Goal: Navigation & Orientation: Find specific page/section

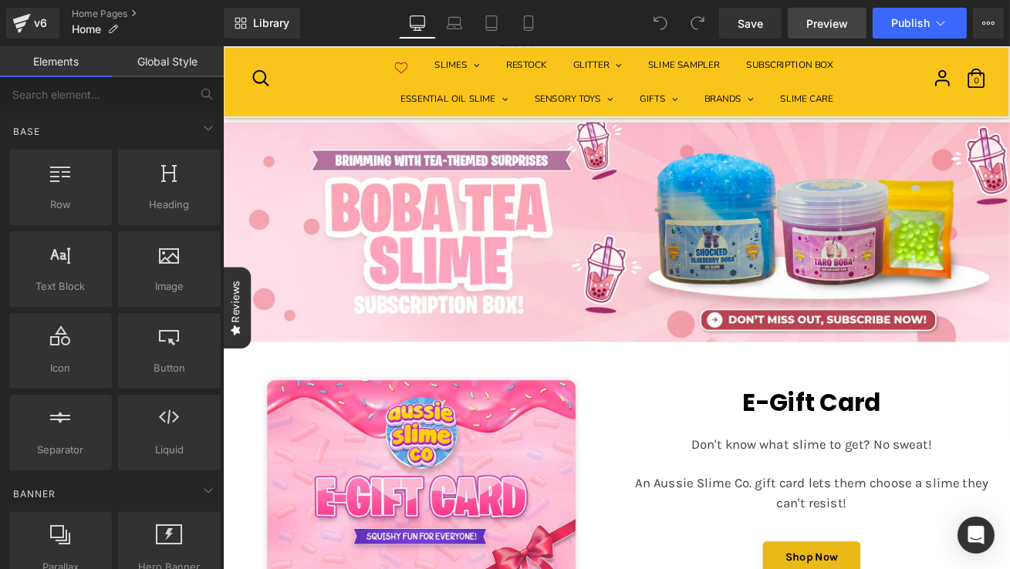
scroll to position [879, 0]
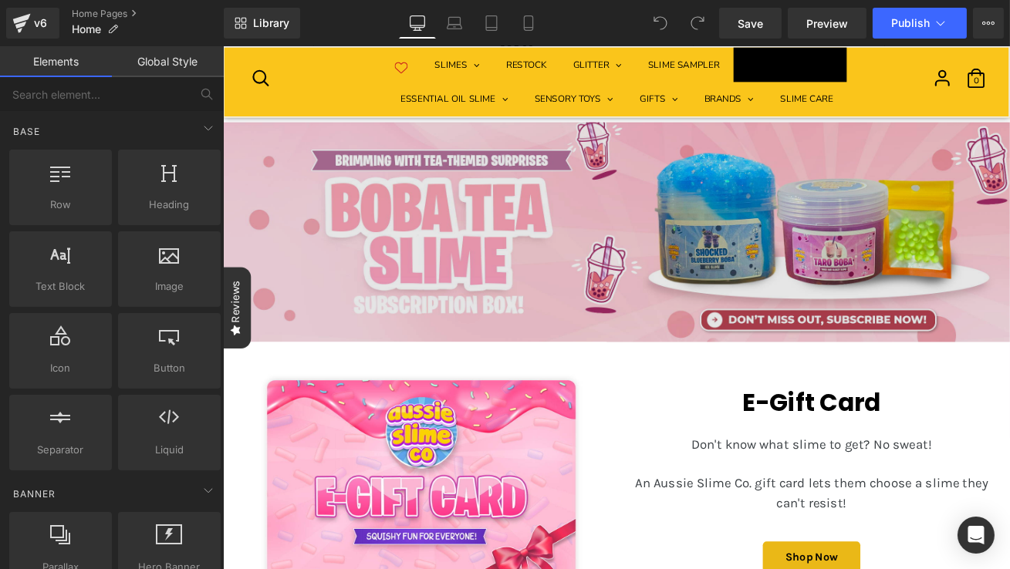
click at [874, 64] on span "SUBSCRIPTION BOX" at bounding box center [894, 68] width 103 height 15
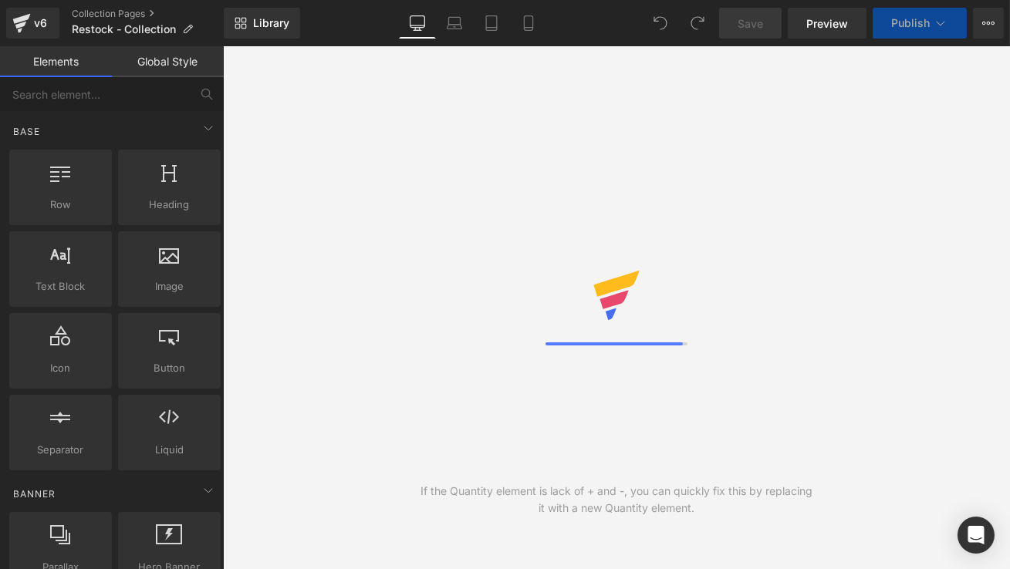
click at [591, 72] on div "If the Quantity element is lack of + and -, you can quickly fix this by replaci…" at bounding box center [616, 307] width 787 height 523
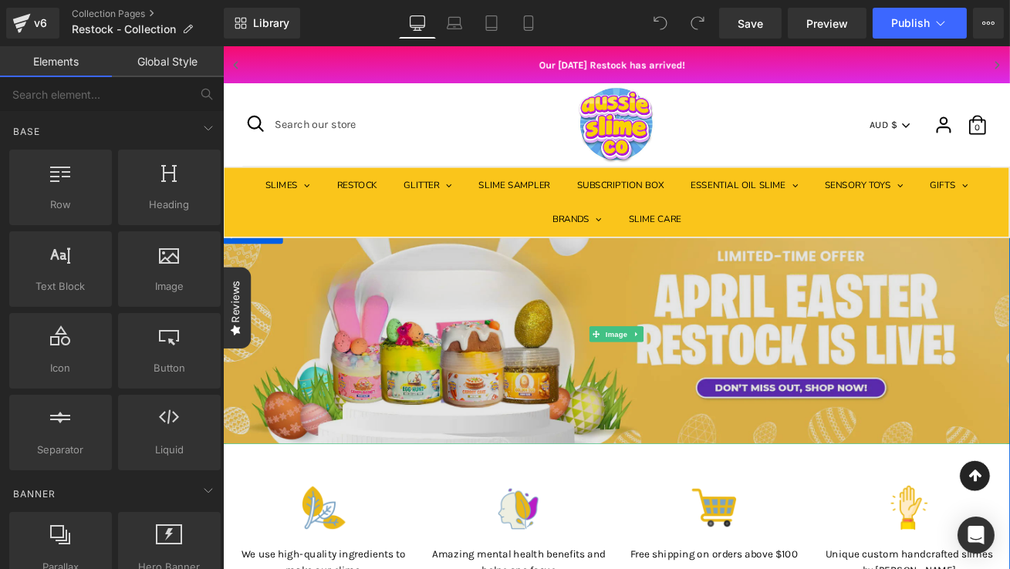
click at [593, 298] on img at bounding box center [688, 388] width 933 height 261
